Goal: Find contact information: Find contact information

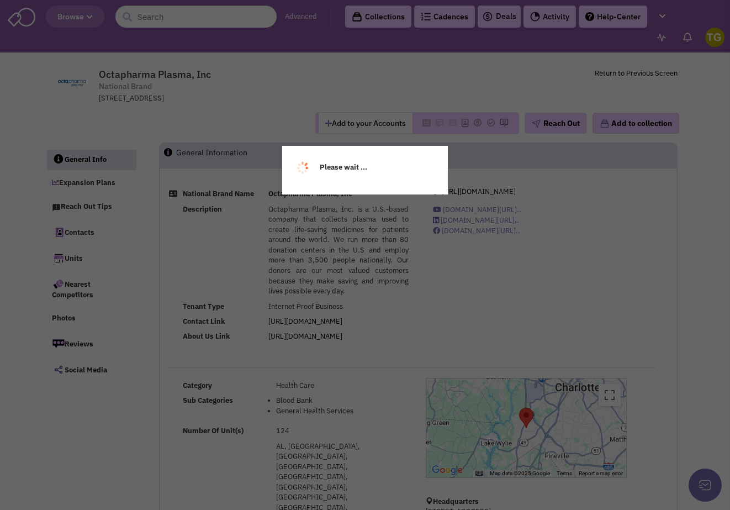
select select
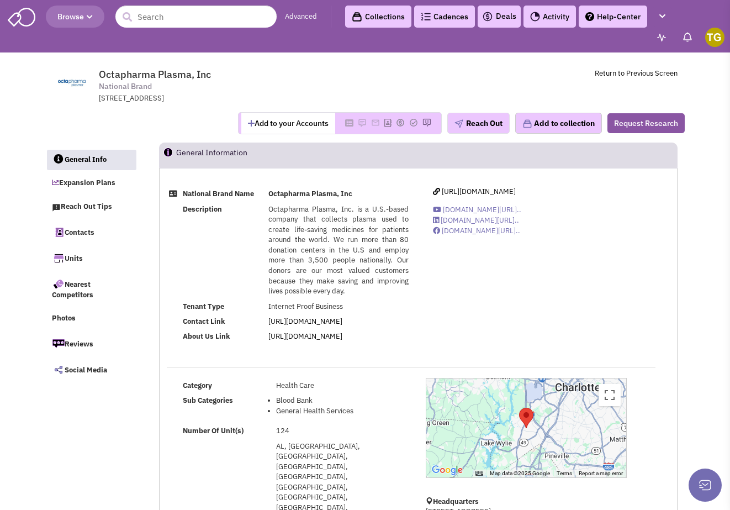
select select
click at [165, 26] on input "text" at bounding box center [195, 17] width 161 height 22
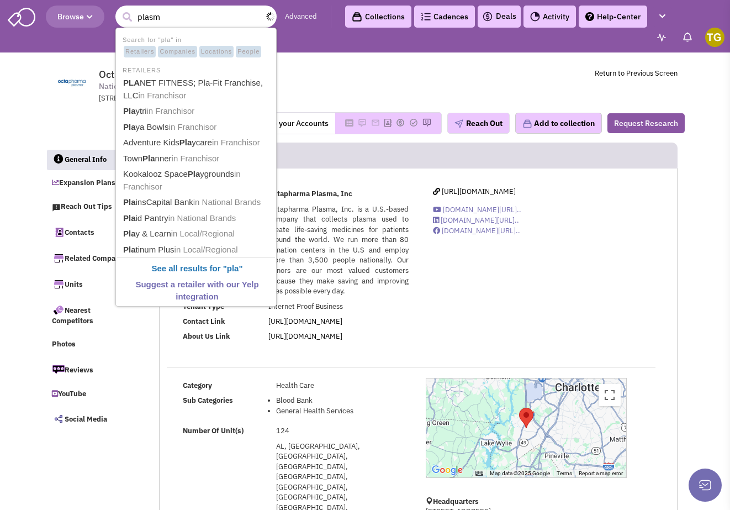
type input "plasma"
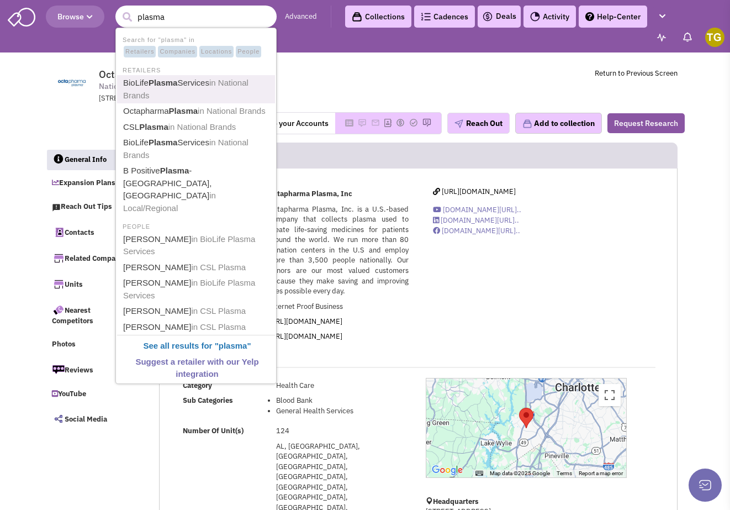
click at [173, 83] on b "Plasma" at bounding box center [163, 82] width 29 height 9
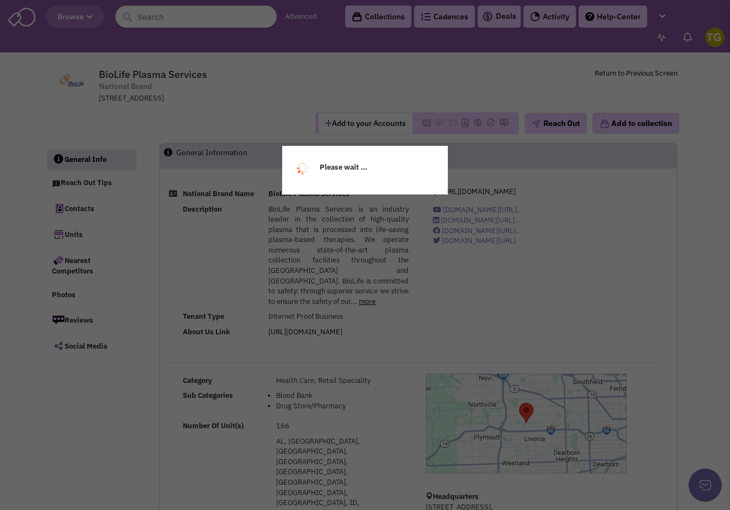
select select
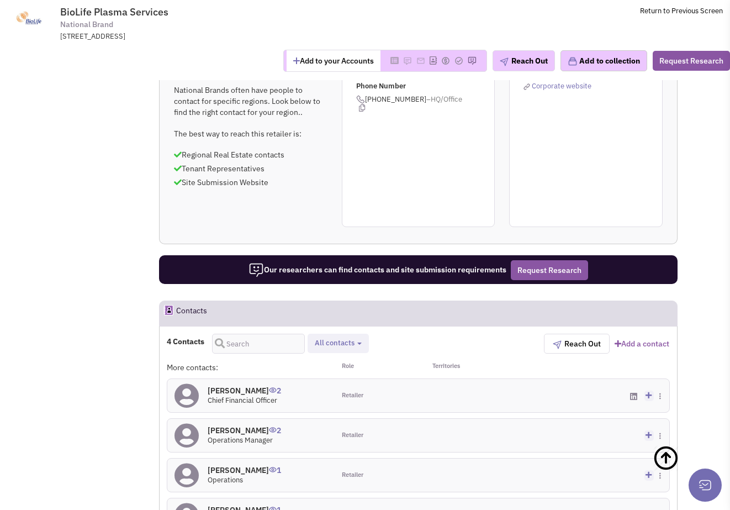
scroll to position [704, 0]
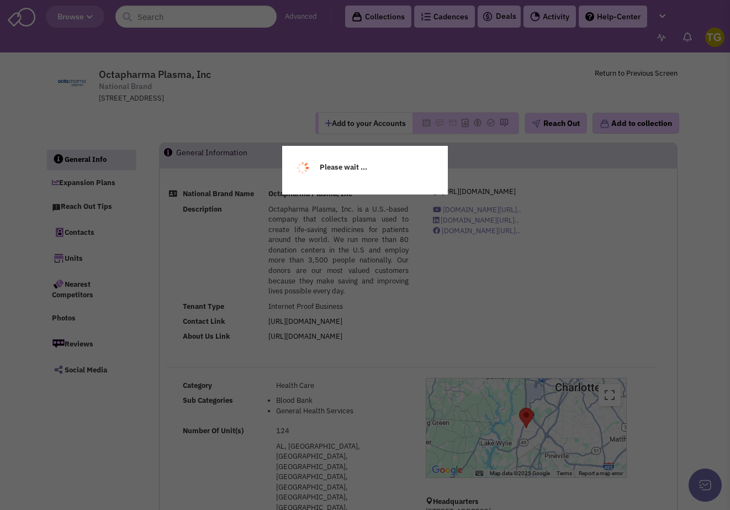
select select
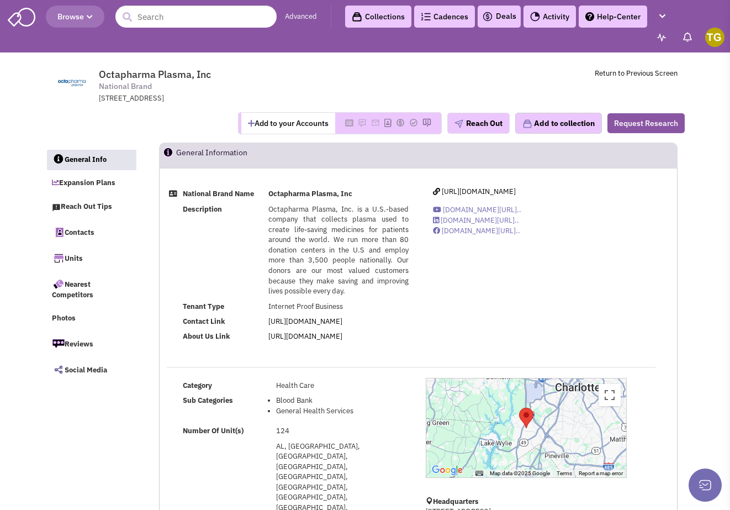
select select
click at [160, 19] on input "text" at bounding box center [195, 17] width 161 height 22
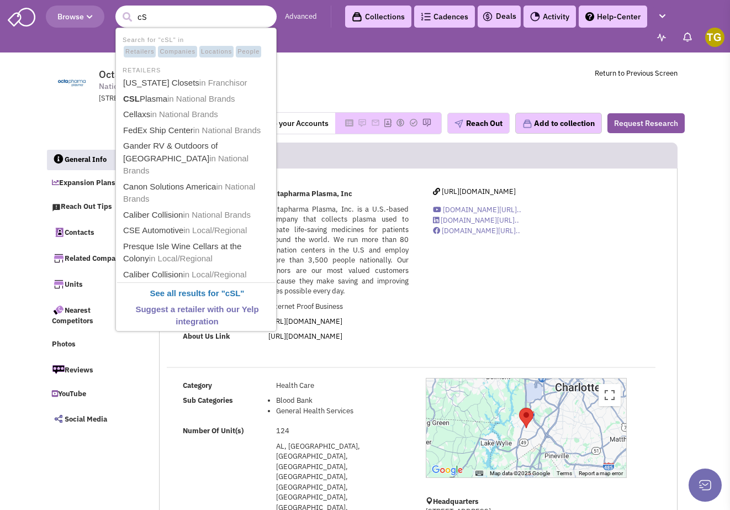
type input "c"
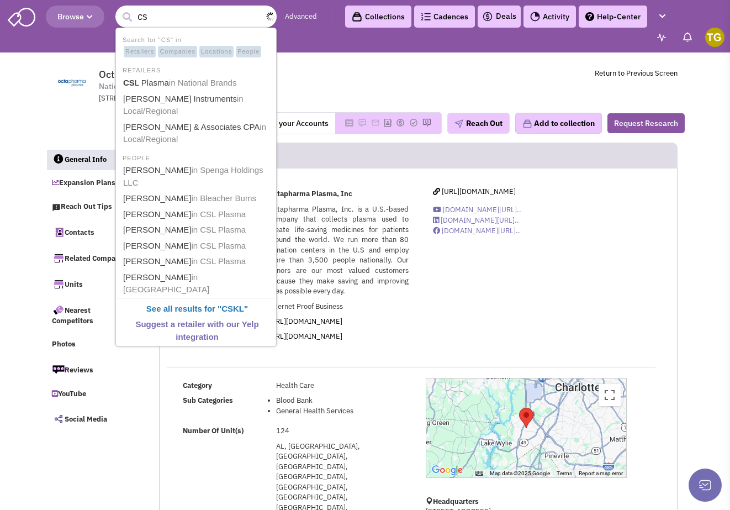
type input "CSL"
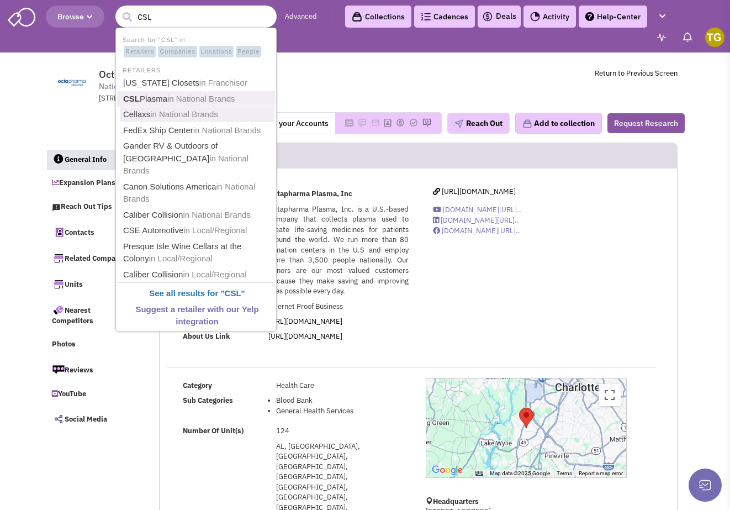
click at [166, 102] on link "CSL Plasma in National Brands" at bounding box center [197, 99] width 155 height 15
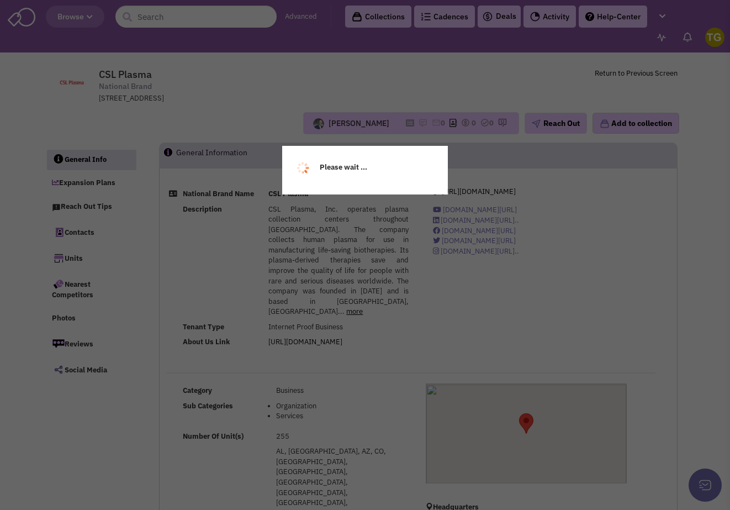
select select
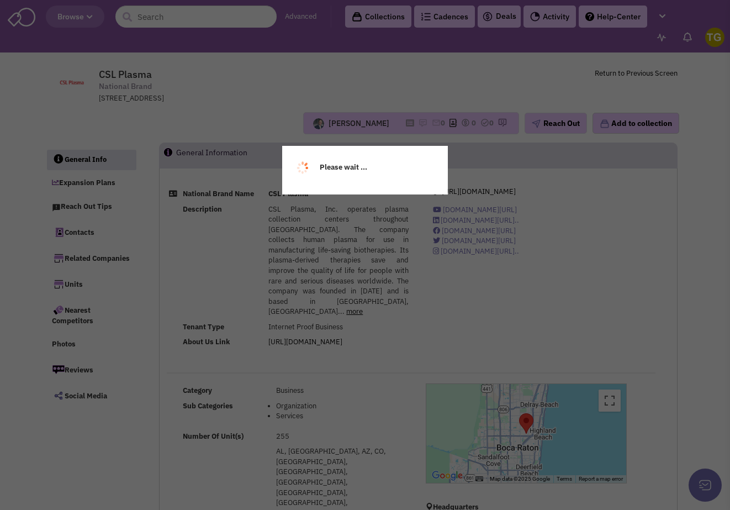
select select
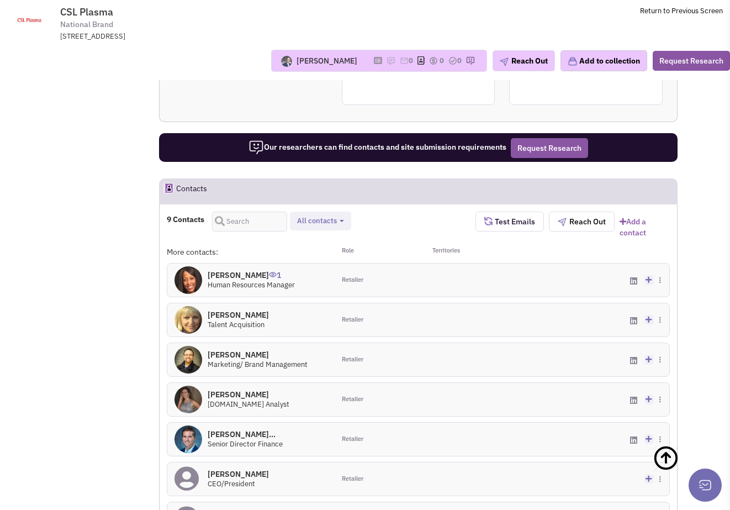
scroll to position [989, 0]
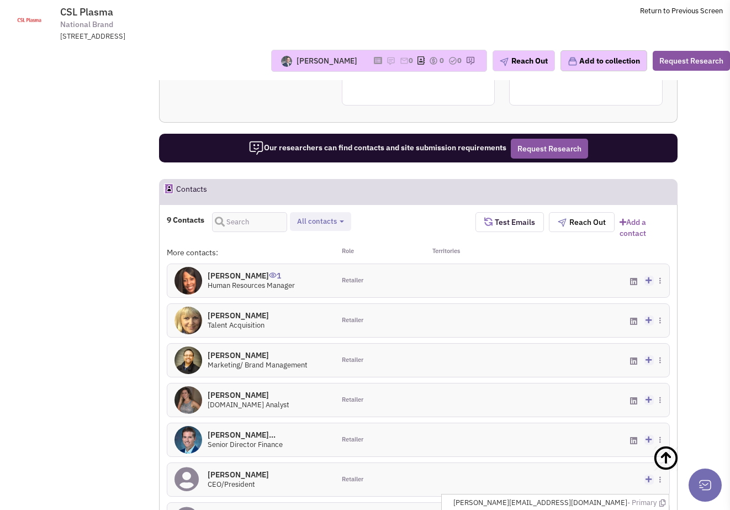
drag, startPoint x: 625, startPoint y: 207, endPoint x: 532, endPoint y: 205, distance: 92.8
click at [532, 497] on span "tyler.chomik@cslplasma.com - Primary" at bounding box center [559, 502] width 212 height 10
copy span "tyler.chomik@cslplasma.com"
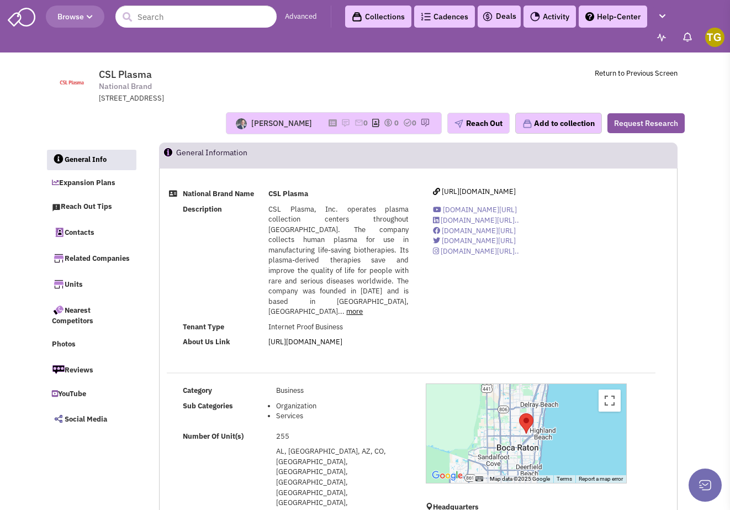
scroll to position [0, 0]
click at [153, 16] on input "text" at bounding box center [195, 17] width 161 height 22
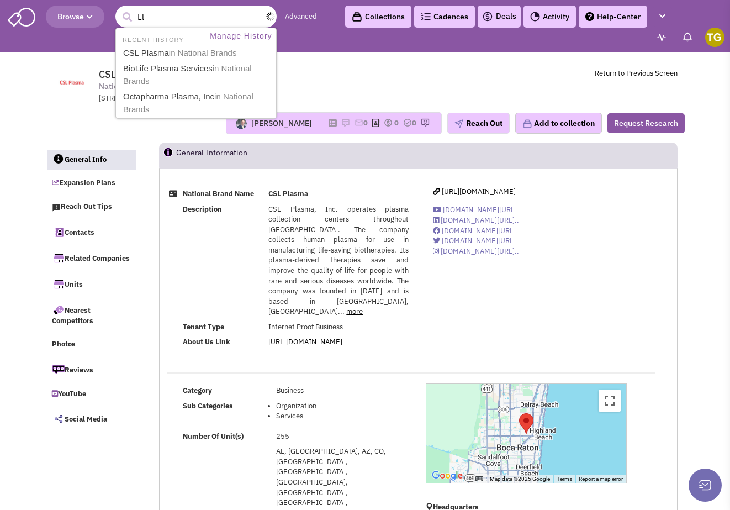
type input "L"
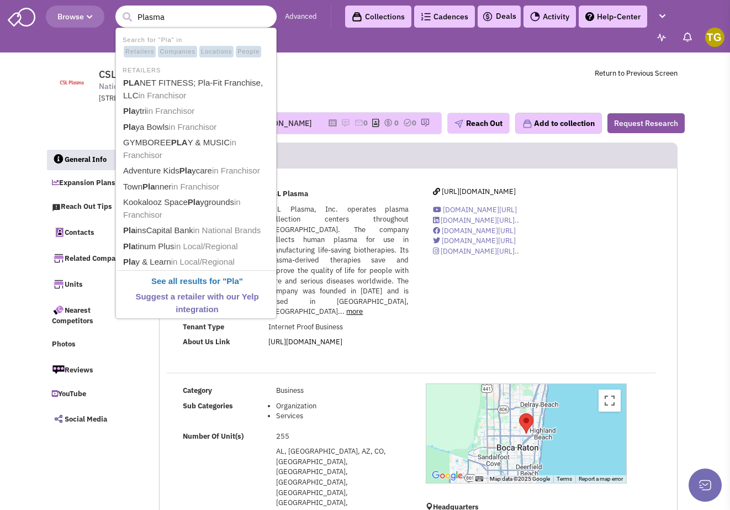
type input "Plasma"
click at [127, 17] on button "submit" at bounding box center [127, 17] width 17 height 17
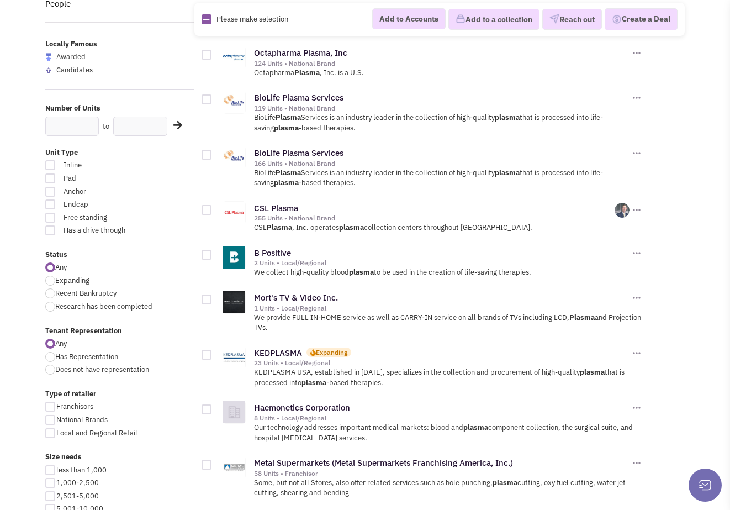
scroll to position [132, 0]
click at [264, 347] on link "KEDPLASMA" at bounding box center [278, 352] width 48 height 10
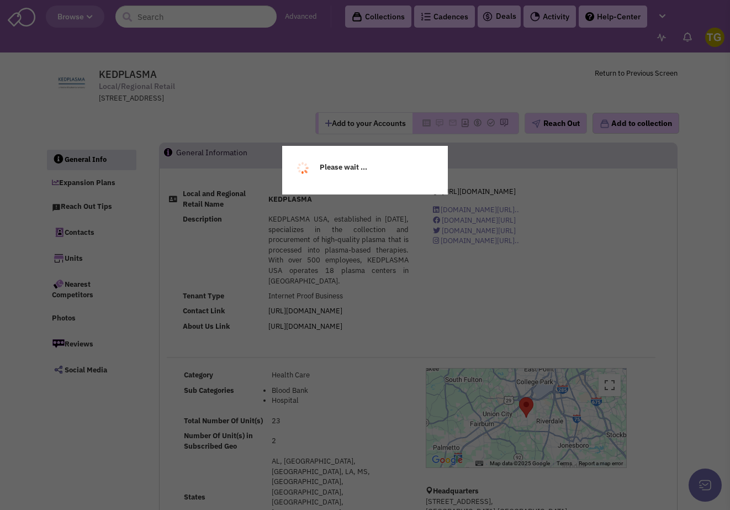
select select
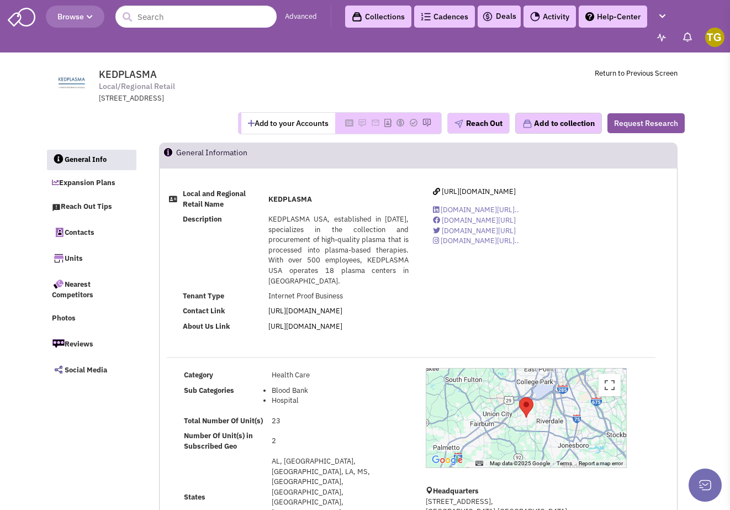
select select
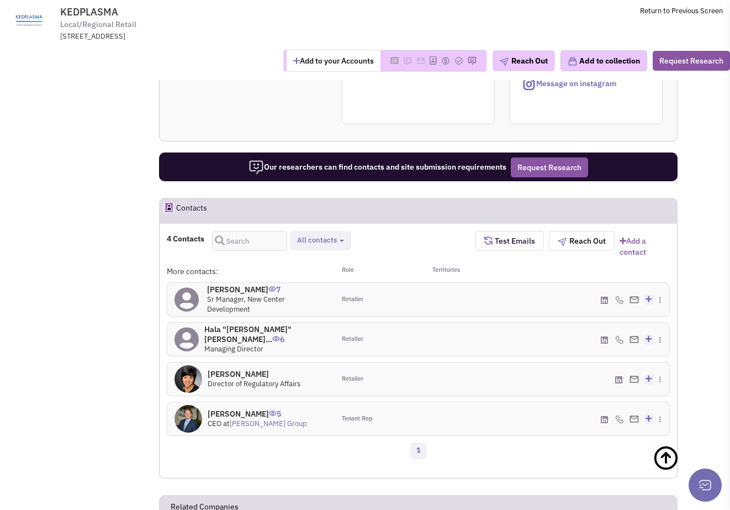
scroll to position [762, 0]
